Goal: Task Accomplishment & Management: Use online tool/utility

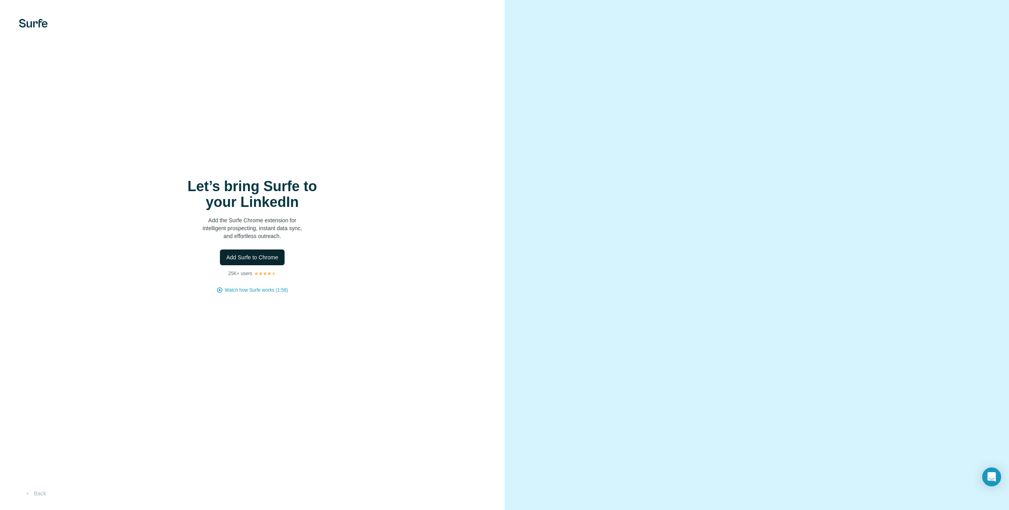
click at [265, 257] on span "Add Surfe to Chrome" at bounding box center [252, 257] width 52 height 8
